Goal: Information Seeking & Learning: Find contact information

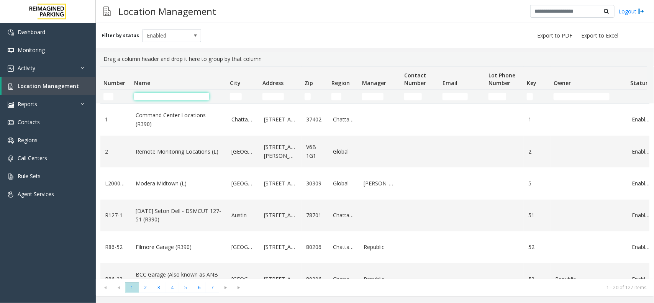
click at [152, 94] on input "Name Filter" at bounding box center [171, 97] width 75 height 8
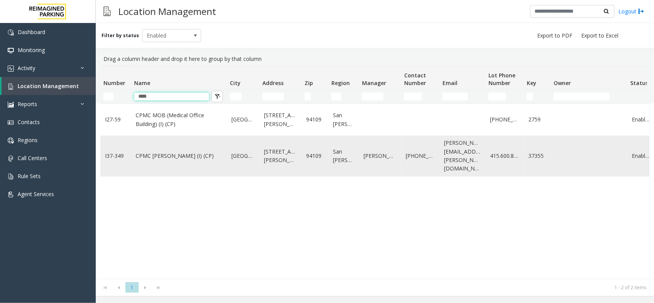
type input "****"
click at [164, 152] on link "CPMC Van Ness (I) (CP)" at bounding box center [179, 156] width 87 height 8
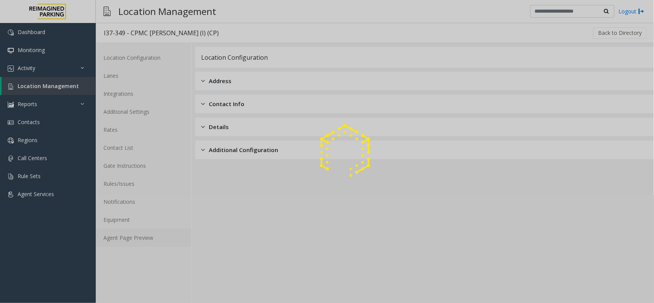
click at [137, 236] on link "Agent Page Preview" at bounding box center [143, 238] width 95 height 18
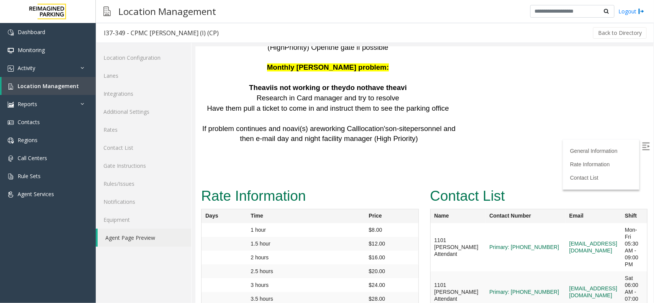
scroll to position [2107, 0]
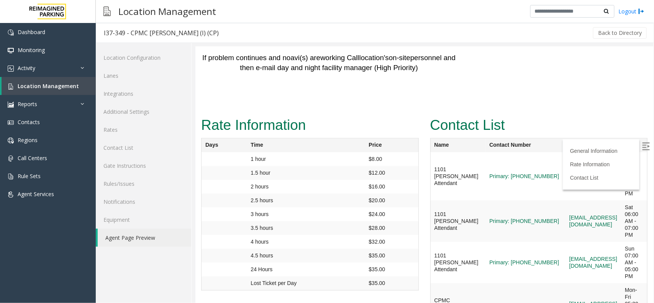
click at [644, 151] on label at bounding box center [645, 146] width 11 height 11
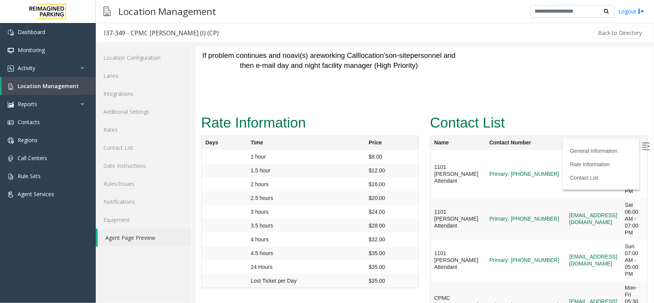
click at [241, 38] on div "Back to Directory" at bounding box center [436, 32] width 421 height 19
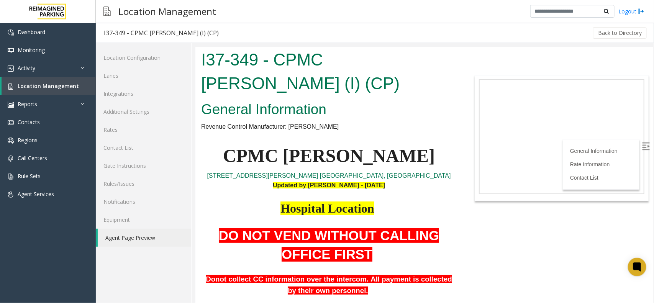
scroll to position [2109, 0]
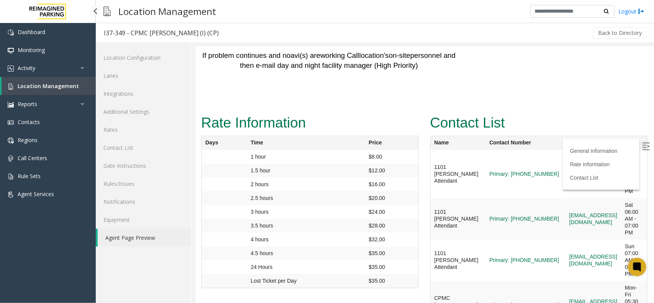
click at [69, 83] on span "Location Management" at bounding box center [48, 85] width 61 height 7
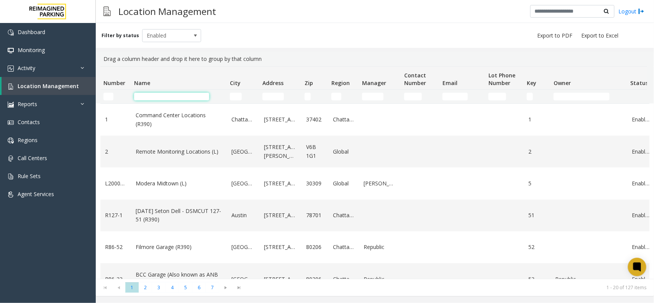
click at [194, 97] on input "Name Filter" at bounding box center [171, 97] width 75 height 8
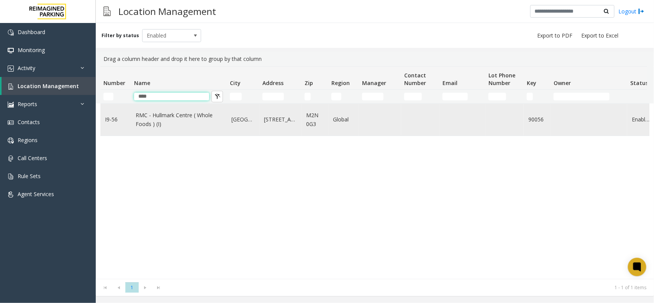
type input "****"
click at [171, 115] on link "RMC - Hullmark Centre ( Whole Foods ) (I)" at bounding box center [179, 119] width 87 height 17
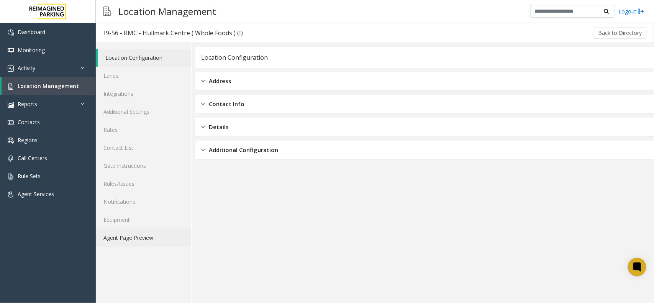
click at [142, 234] on link "Agent Page Preview" at bounding box center [143, 238] width 95 height 18
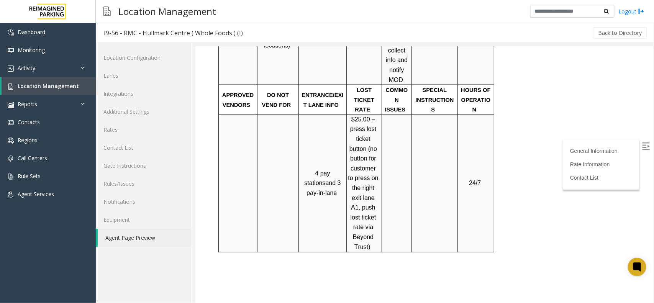
scroll to position [660, 0]
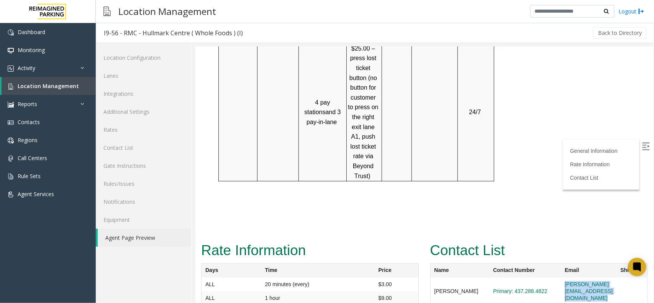
drag, startPoint x: 521, startPoint y: 225, endPoint x: 629, endPoint y: 231, distance: 107.8
click at [629, 277] on tr "Daksha Dixit Primary: 437.288.4822 daksha.dixit@reimaginedparking.com" at bounding box center [538, 291] width 217 height 28
copy tr "daksha.dixit@reimaginedparking.com"
drag, startPoint x: 519, startPoint y: 246, endPoint x: 609, endPoint y: 247, distance: 89.3
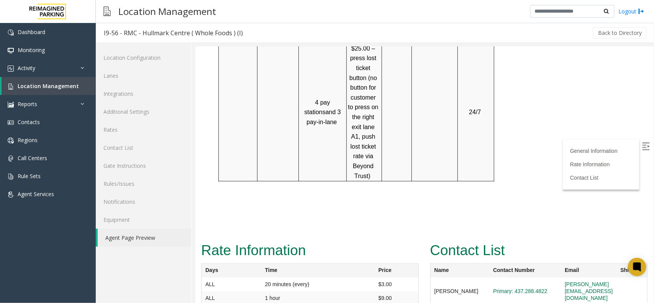
copy tr "fakeemail@reeftechnology.com"
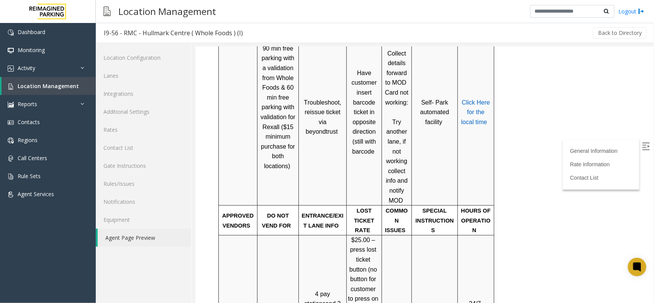
scroll to position [277, 0]
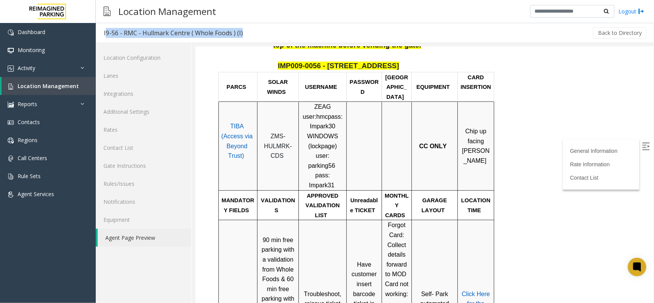
drag, startPoint x: 242, startPoint y: 32, endPoint x: 101, endPoint y: 34, distance: 141.0
click at [101, 34] on div "I9-56 - RMC - Hullmark Centre ( Whole Foods ) (I) Back to Directory" at bounding box center [375, 33] width 558 height 20
copy div "I9-56 - RMC - Hullmark Centre ( Whole Foods ) (I)"
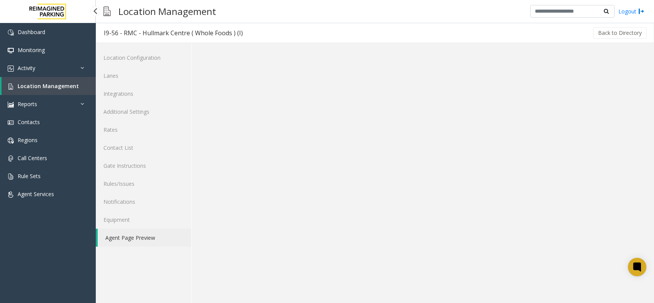
click at [47, 72] on link "Activity" at bounding box center [48, 68] width 96 height 18
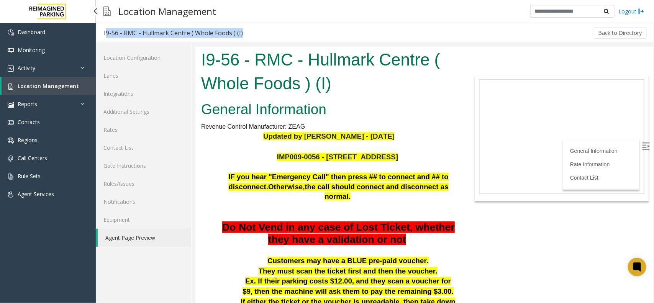
scroll to position [277, 0]
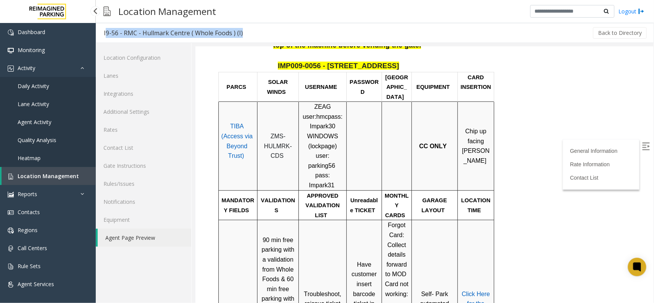
click at [47, 84] on span "Daily Activity" at bounding box center [33, 85] width 31 height 7
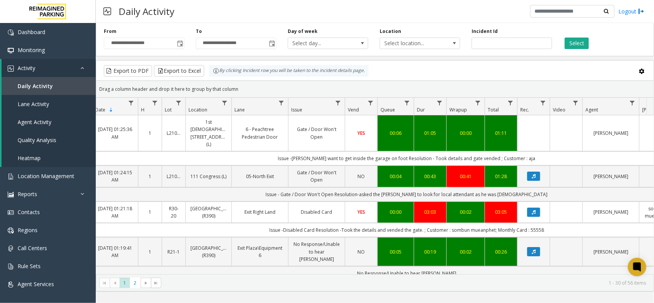
scroll to position [0, 49]
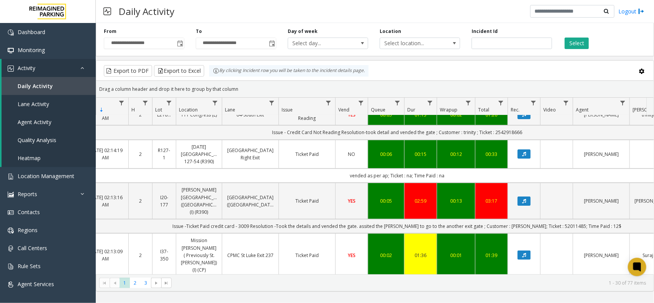
scroll to position [96, 57]
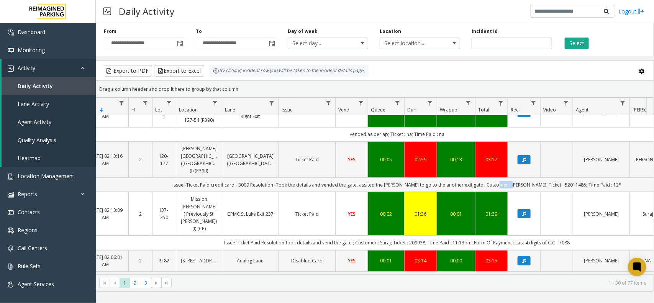
drag, startPoint x: 508, startPoint y: 172, endPoint x: 526, endPoint y: 170, distance: 18.1
click at [526, 178] on td "Issue -Ticket Paid credit card - 3009 Resolution -Took the details and vended t…" at bounding box center [397, 185] width 691 height 14
click at [554, 178] on td "Issue -Ticket Paid credit card - 3009 Resolution -Took the details and vended t…" at bounding box center [397, 185] width 691 height 14
drag, startPoint x: 593, startPoint y: 173, endPoint x: 608, endPoint y: 170, distance: 15.1
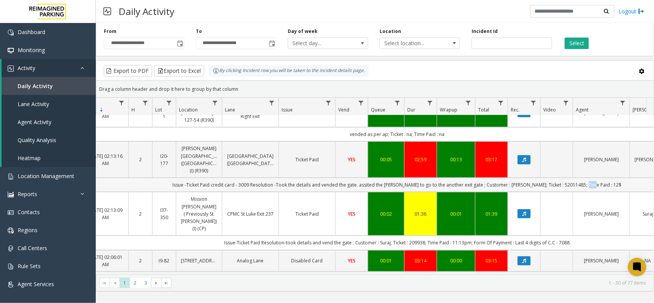
click at [607, 178] on td "Issue -Ticket Paid credit card - 3009 Resolution -Took the details and vended t…" at bounding box center [397, 185] width 691 height 14
